Goal: Task Accomplishment & Management: Use online tool/utility

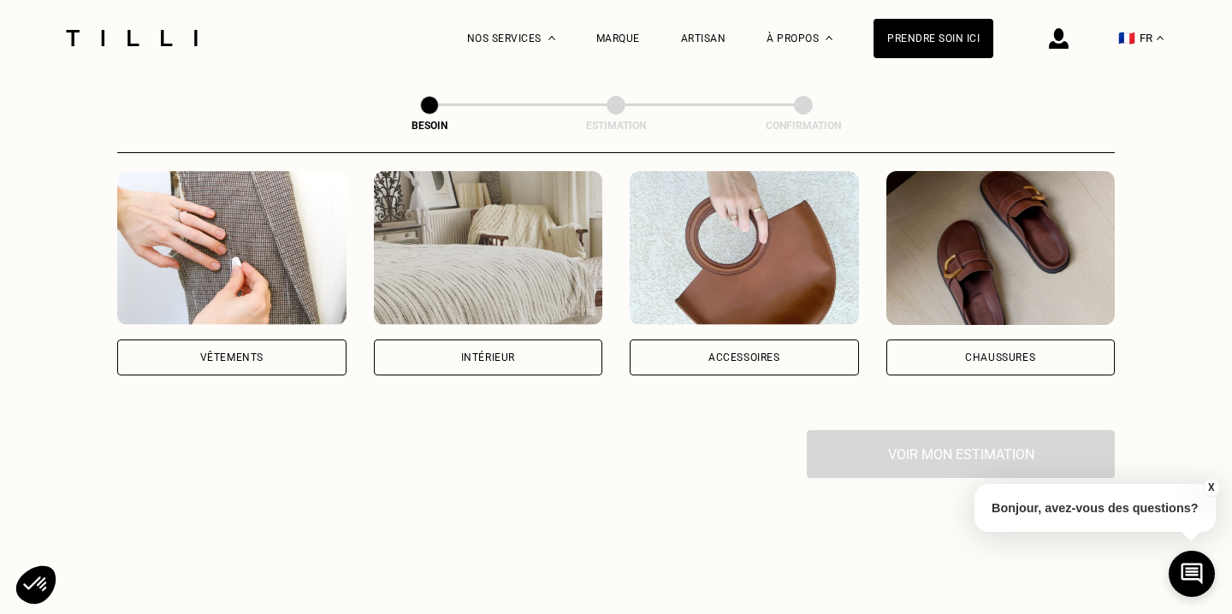
scroll to position [278, 0]
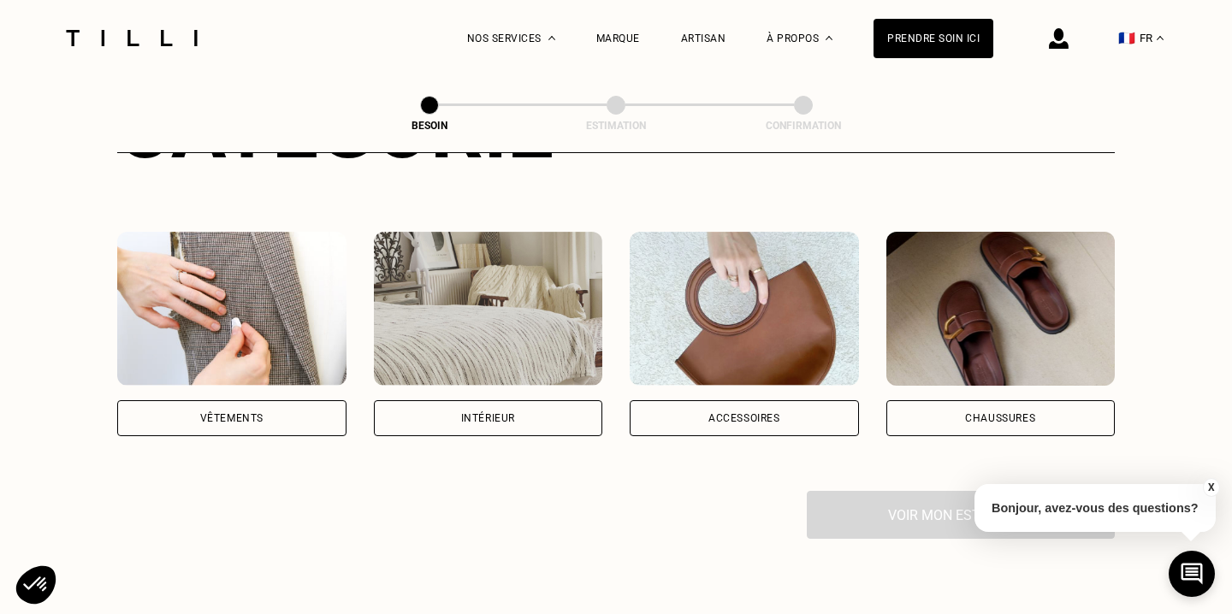
click at [263, 401] on div "Vêtements" at bounding box center [231, 418] width 229 height 36
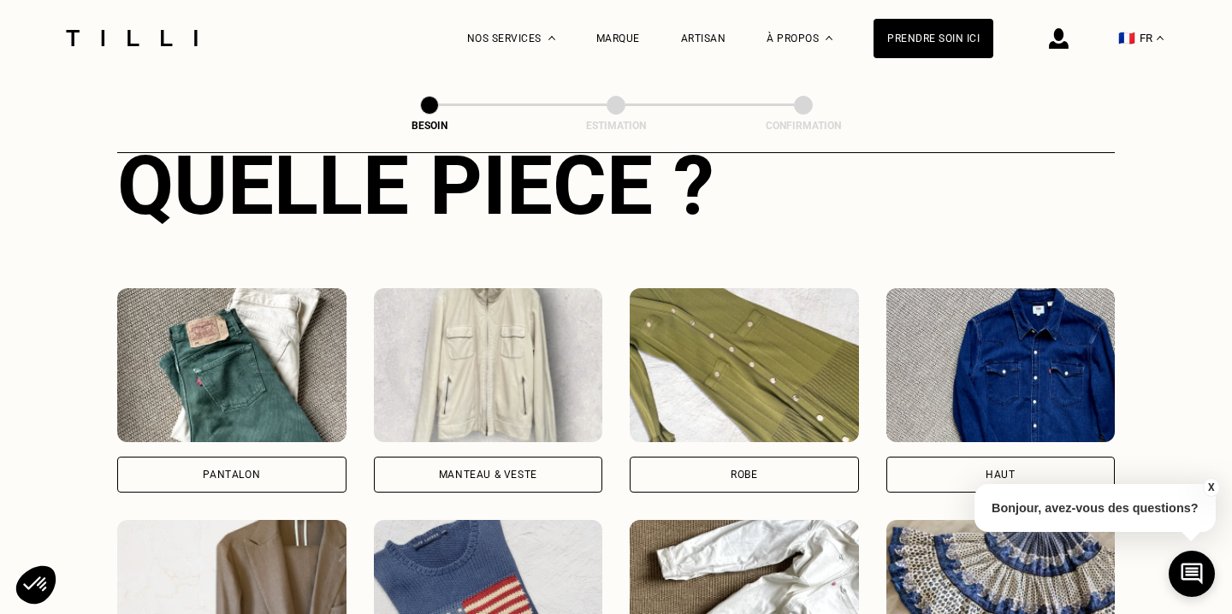
scroll to position [745, 0]
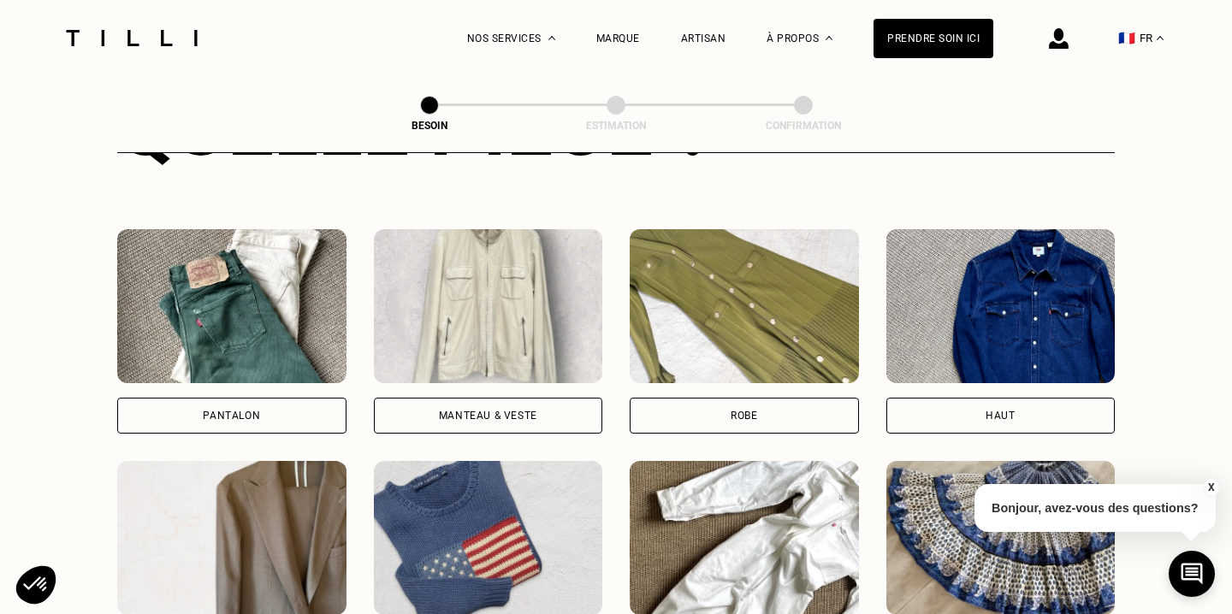
click at [251, 298] on img at bounding box center [231, 306] width 229 height 154
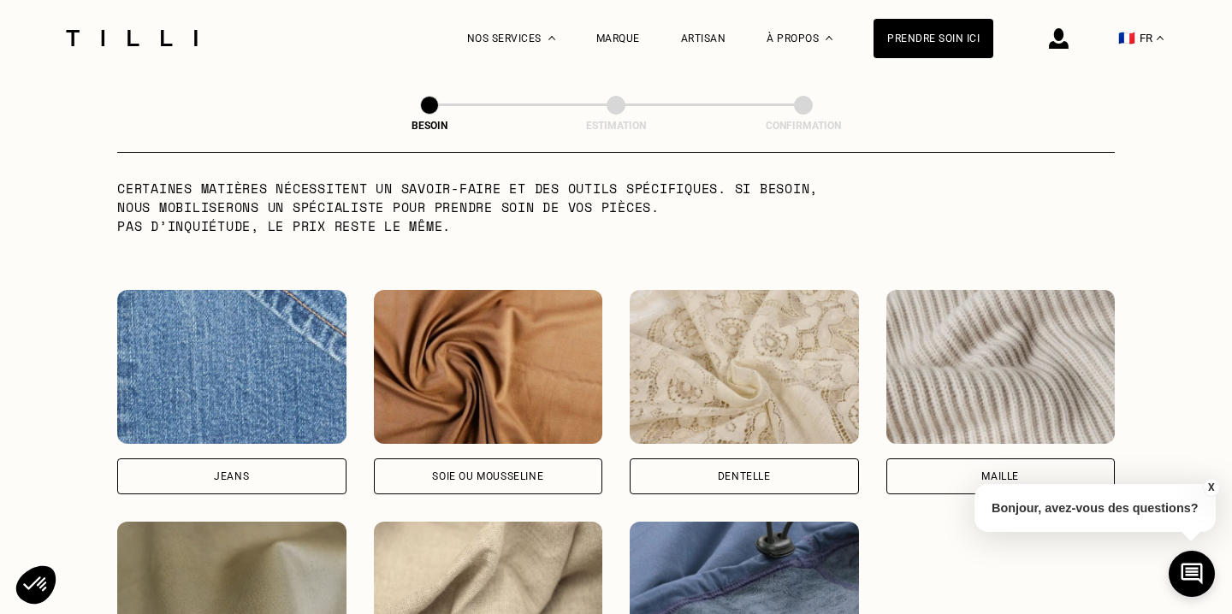
scroll to position [1719, 0]
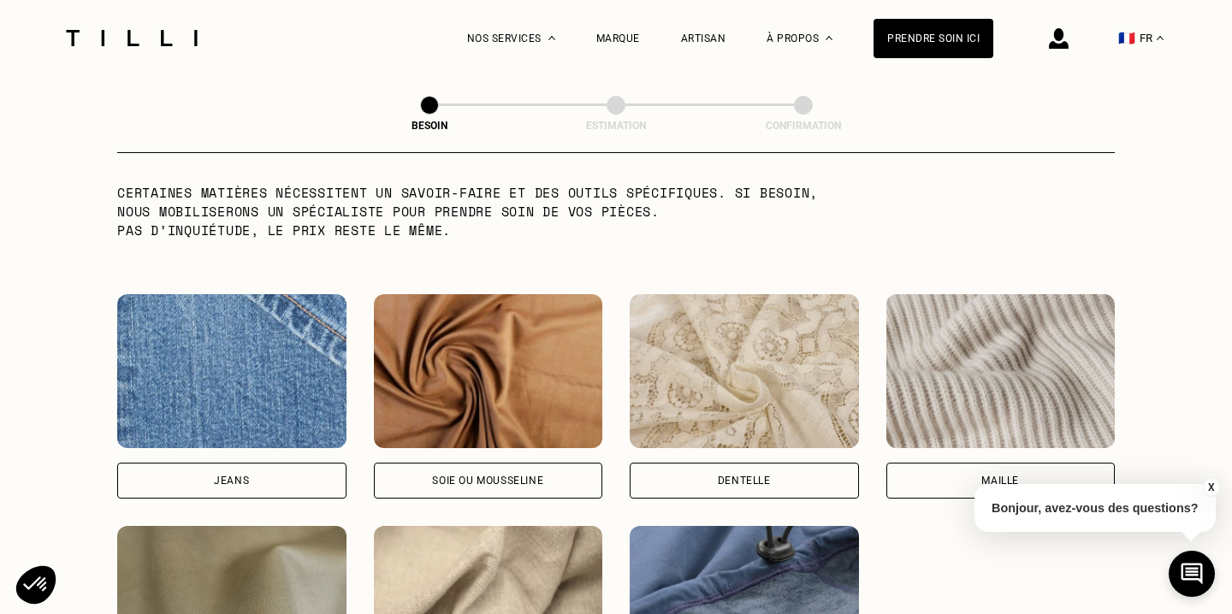
click at [239, 375] on img at bounding box center [231, 371] width 229 height 154
select select "FR"
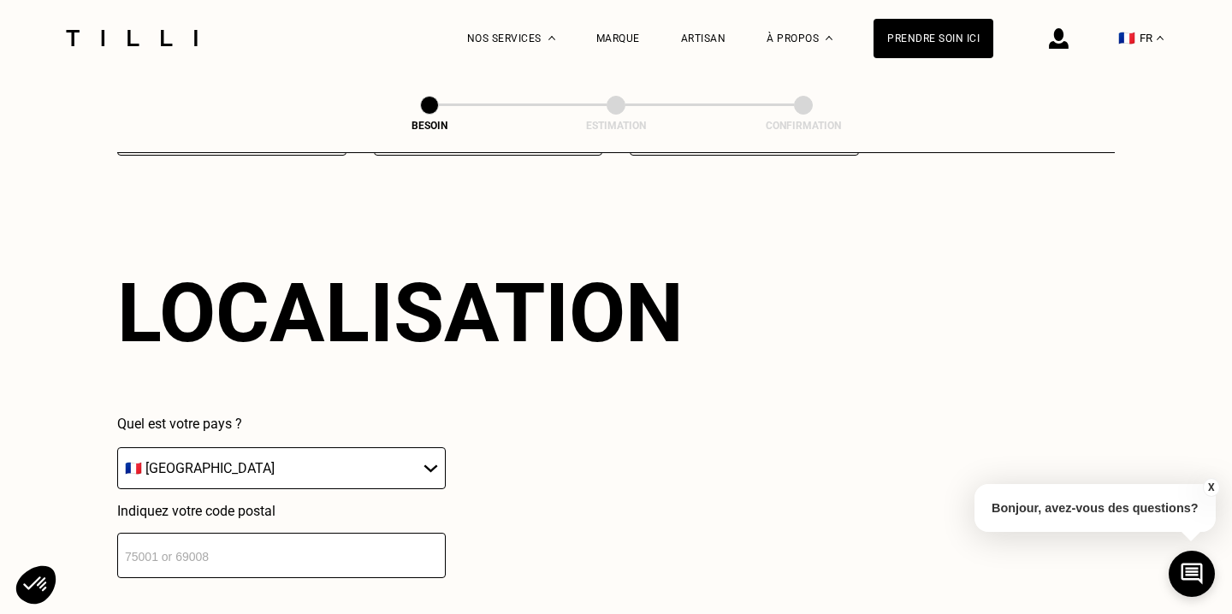
scroll to position [2368, 0]
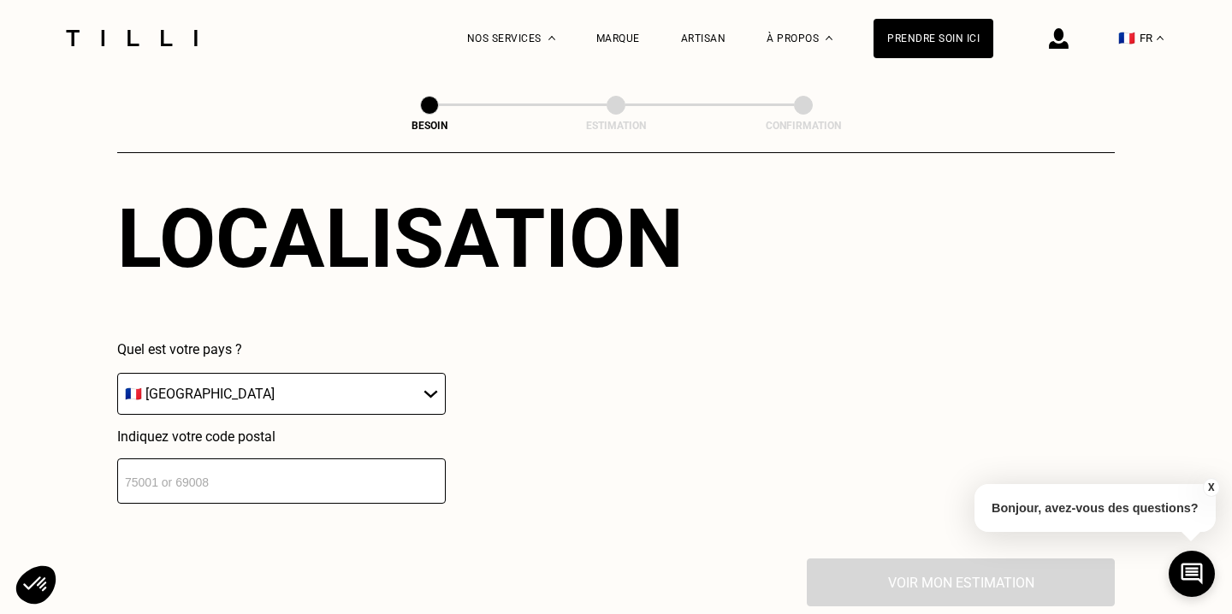
click at [217, 481] on input "number" at bounding box center [281, 480] width 328 height 45
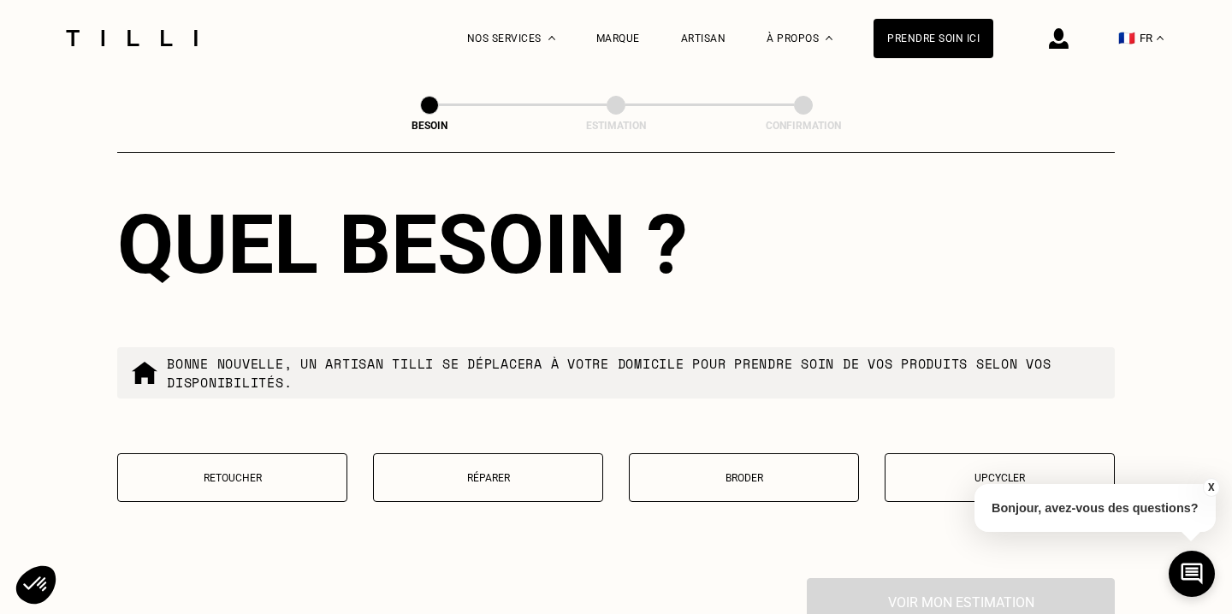
scroll to position [2786, 0]
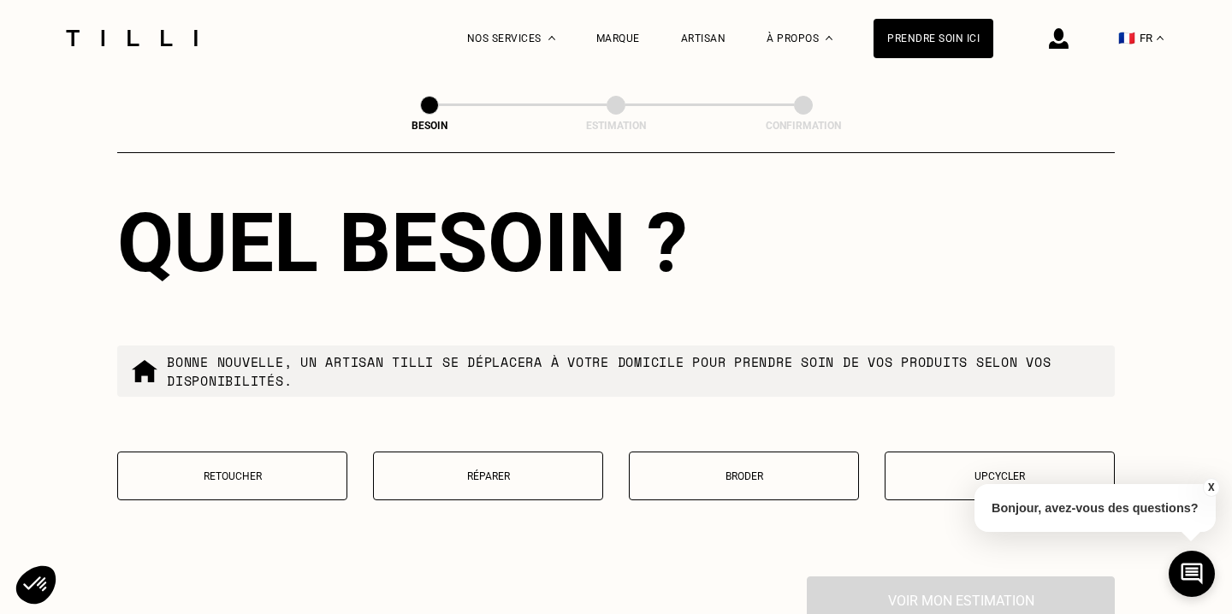
type input "69006"
click at [547, 470] on p "Réparer" at bounding box center [487, 476] width 211 height 12
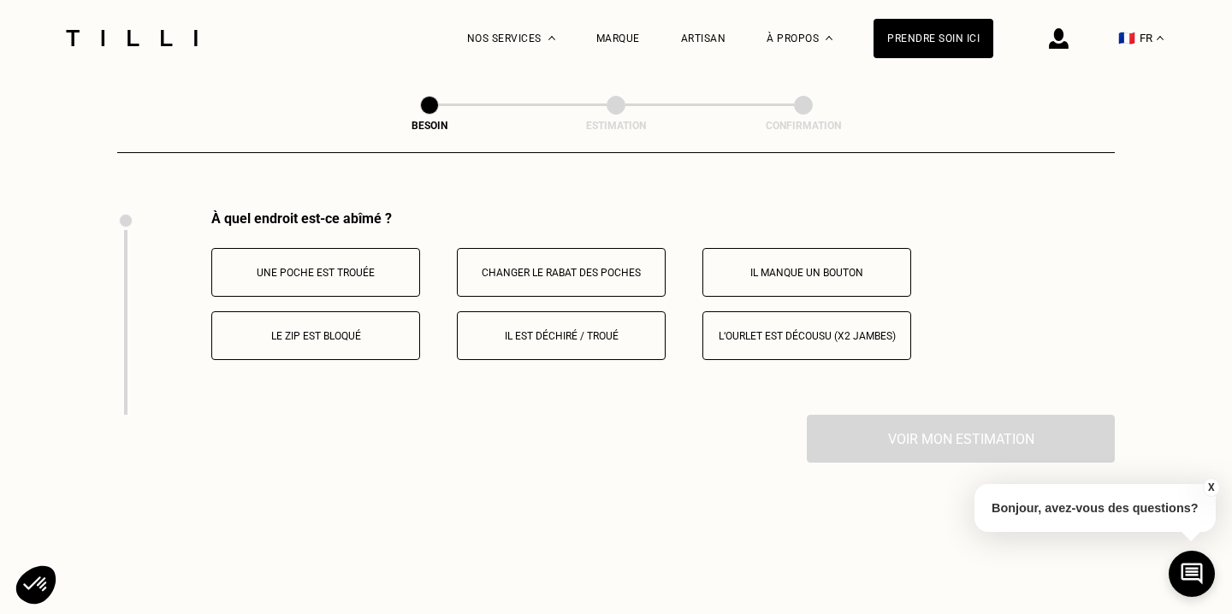
scroll to position [3154, 0]
click at [579, 328] on p "Il est déchiré / troué" at bounding box center [561, 334] width 190 height 12
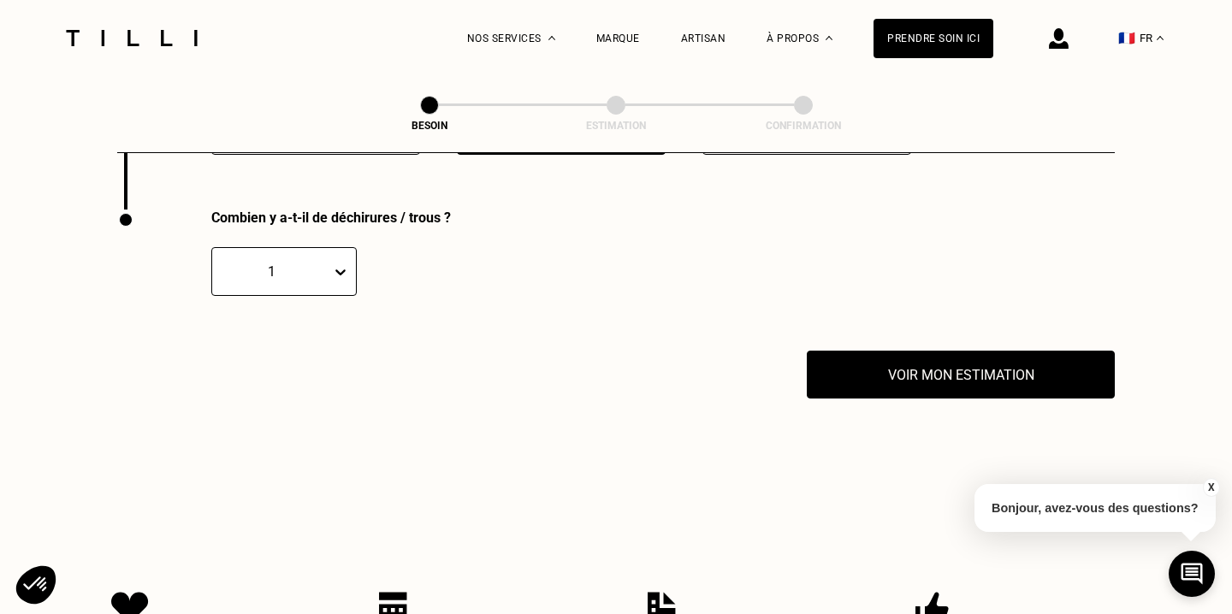
scroll to position [3358, 0]
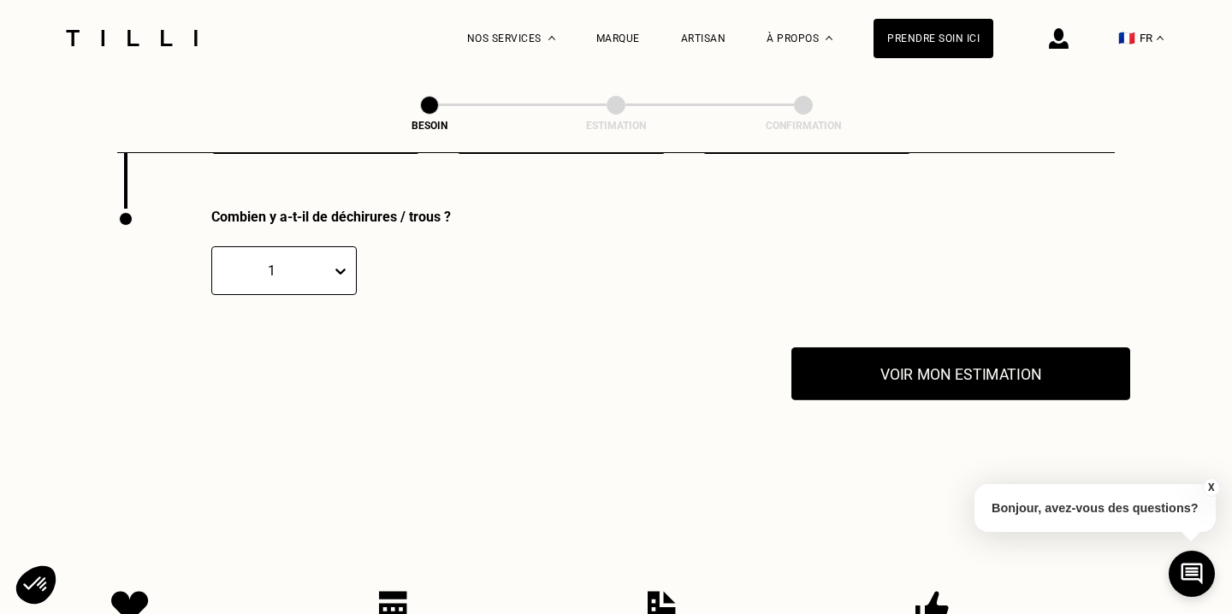
click at [870, 354] on button "Voir mon estimation" at bounding box center [960, 373] width 339 height 53
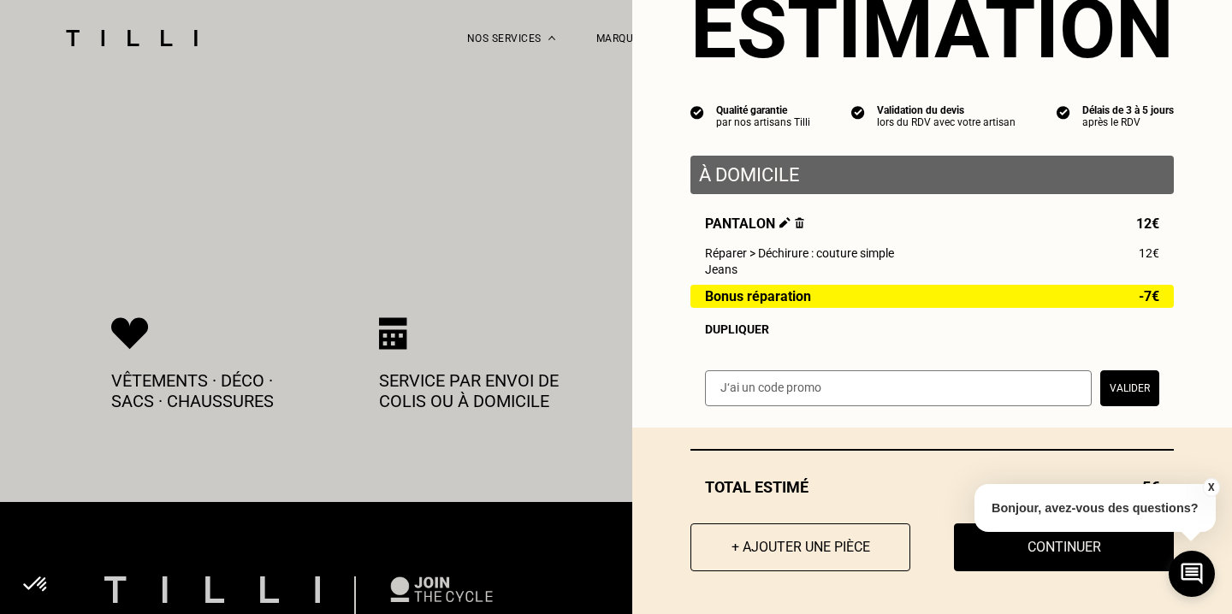
scroll to position [3626, 0]
